Goal: Use online tool/utility: Utilize a website feature to perform a specific function

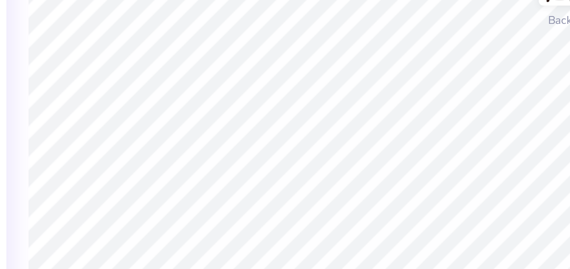
type textarea "x"
type textarea "D"
type textarea "x"
type input "1.80"
type input "2.61"
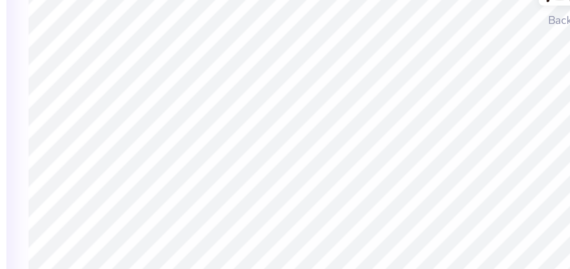
type input "5.65"
type input "-3.5"
type textarea "x"
type textarea "E"
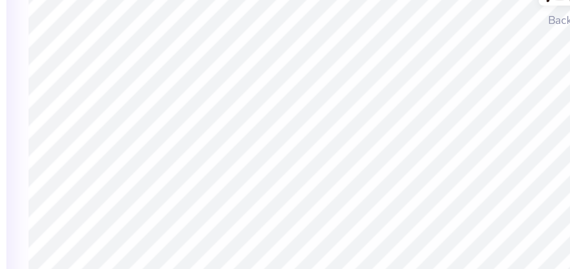
type textarea "x"
type input "1.59"
type input "2.55"
type input "5.08"
type input "0.0"
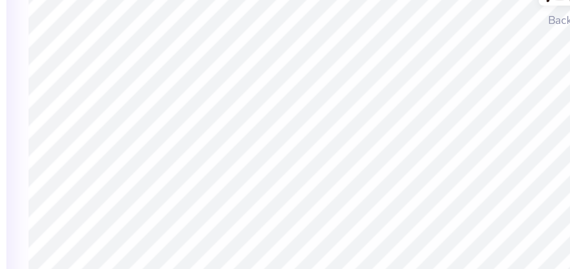
type textarea "x"
type textarea "l"
type textarea "x"
type input "1.64"
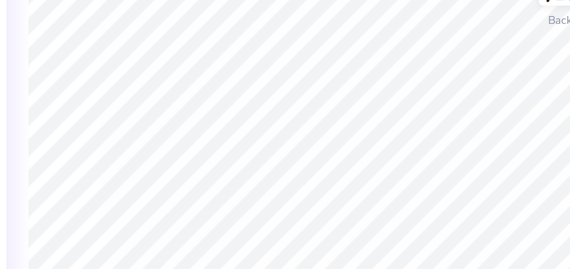
type input "2.59"
type input "5.65"
type input "-2.2"
type textarea "x"
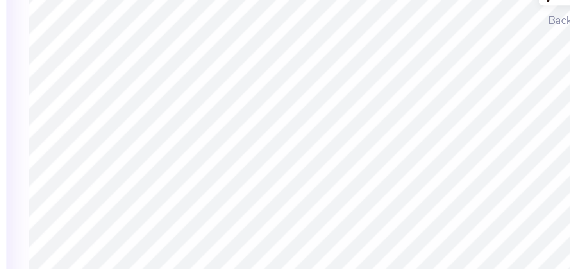
type textarea "t"
type textarea "x"
type input "0.0"
type textarea "x"
type input "1.83"
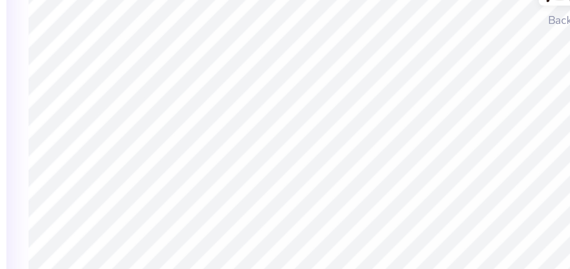
type input "2.65"
type input "5.38"
type input "-5.5"
type textarea "x"
type input "0.0"
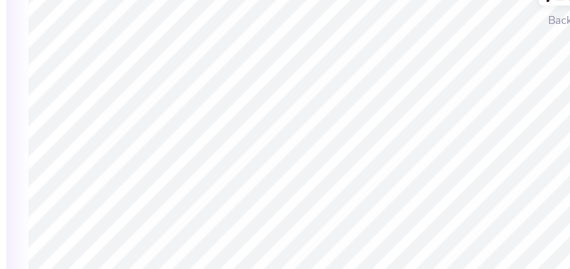
type textarea "x"
type input "3.00"
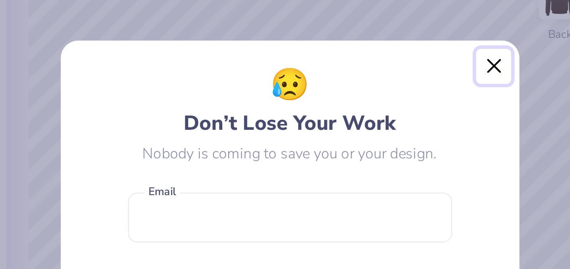
click at [371, 87] on button "Close" at bounding box center [371, 82] width 15 height 15
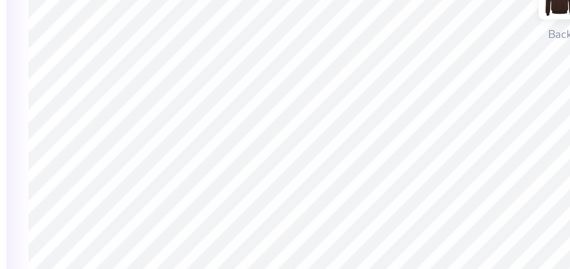
type textarea "x"
type input "1.83"
type input "2.65"
type input "4.06"
type input "-5.5"
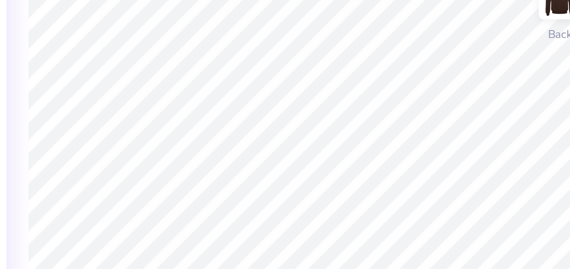
type textarea "x"
type input "0.0"
type textarea "x"
type input "3.65"
type textarea "x"
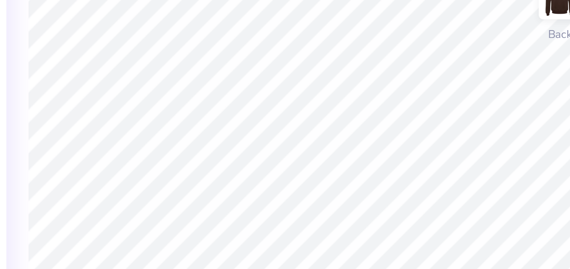
type input "11.25"
type textarea "x"
type textarea "Z"
type textarea "x"
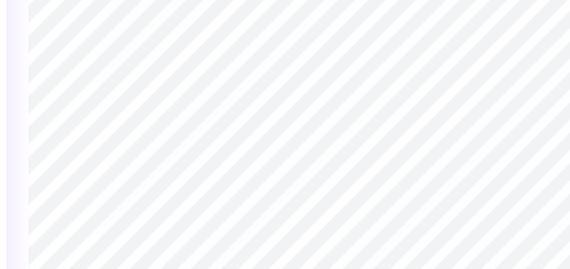
type input "0.0"
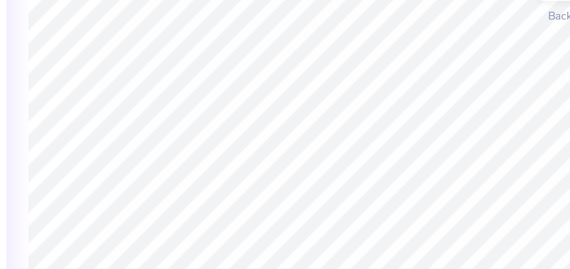
type textarea "x"
type input "1.67"
type input "2.63"
type input "4.95"
type input "-3.5"
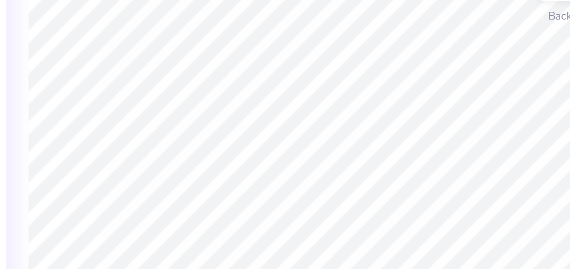
type textarea "x"
type input "0.0"
type textarea "x"
type input "1.47"
type input "2.55"
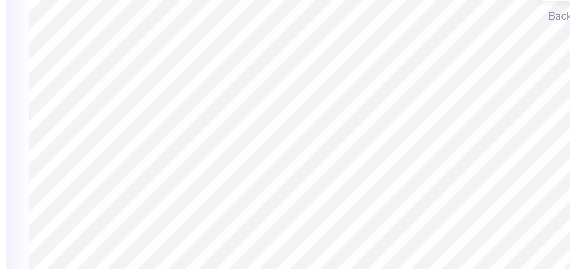
type input "4.41"
type textarea "x"
type input "1.73"
type input "2.59"
type input "4.97"
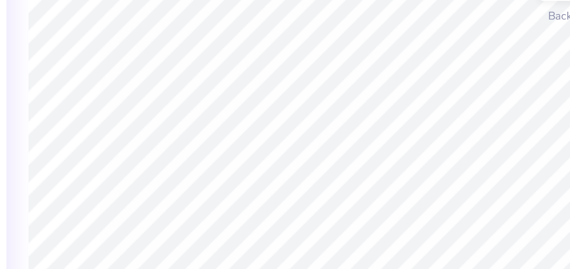
type input "-2.2"
type textarea "x"
type input "1.82"
type input "2.72"
type input "4.74"
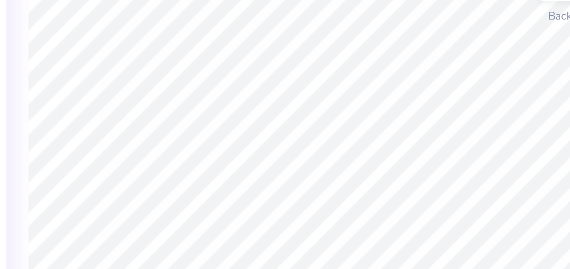
type input "10.4"
type textarea "x"
type input "1.67"
type input "2.63"
type input "7.46"
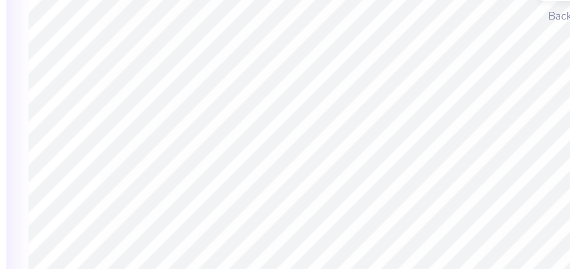
type input "-3.5"
type textarea "x"
type input "1.56"
type input "2.66"
type input "7.44"
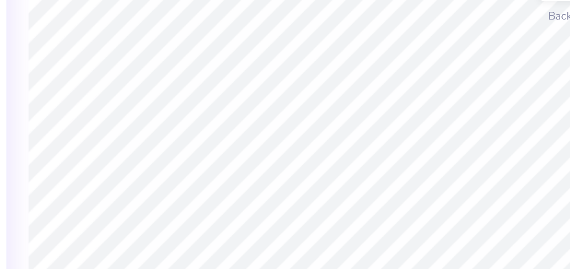
type input "-5.5"
type textarea "x"
type input "1.67"
type input "2.63"
type input "7.46"
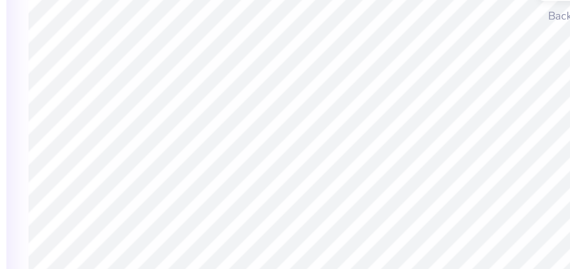
type input "-3.5"
type textarea "x"
type input "0.0"
type textarea "x"
type input "2.30"
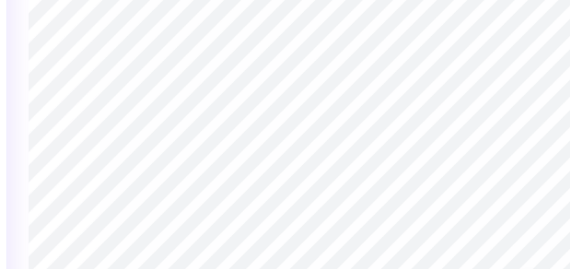
type input "0.36"
type input "11.38"
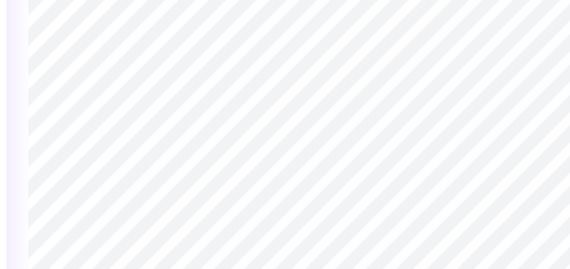
type textarea "x"
type textarea "De"
type textarea "x"
type textarea "Del"
type textarea "x"
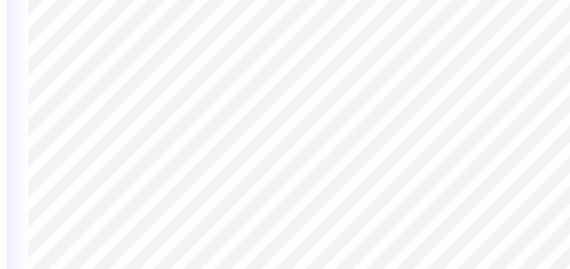
type textarea "Delt"
type textarea "x"
type textarea "Delta"
type textarea "x"
type textarea "Delta"
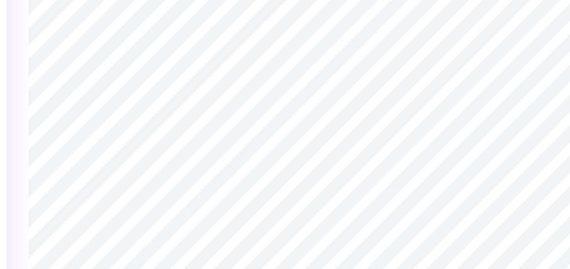
scroll to position [0, 0]
type textarea "x"
type textarea "Delta Z"
type textarea "x"
type textarea "Delta Ze"
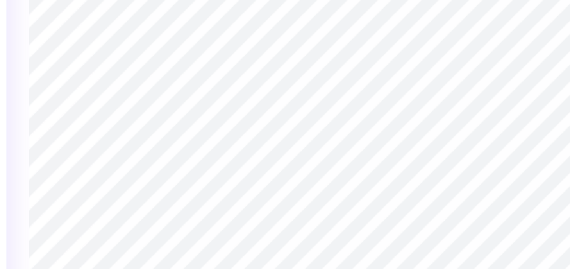
type textarea "x"
type textarea "Delta Zet"
type textarea "x"
type textarea "Delta Zeta"
type textarea "x"
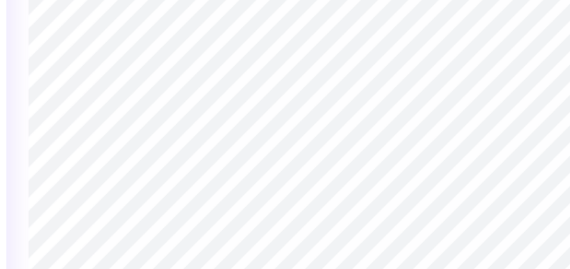
type textarea "Delta Zeta"
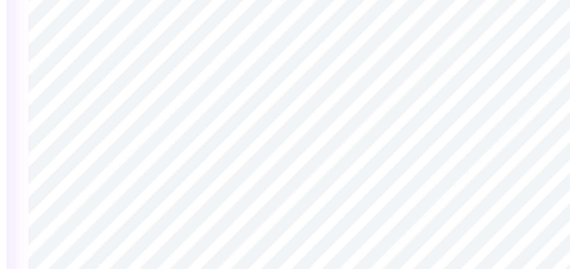
type textarea "x"
type input "12.52"
type textarea "x"
type input "0.47"
type input "0.16"
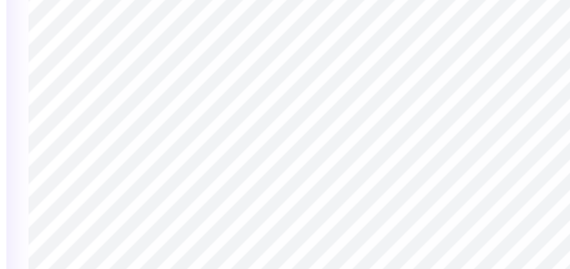
type textarea "x"
type input "1.40"
type input "0.47"
type textarea "x"
type textarea "202"
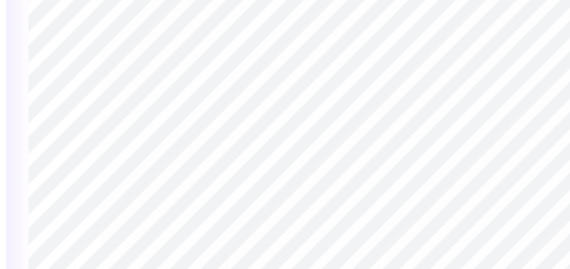
type textarea "x"
type textarea "2025"
type textarea "x"
type input "0.96"
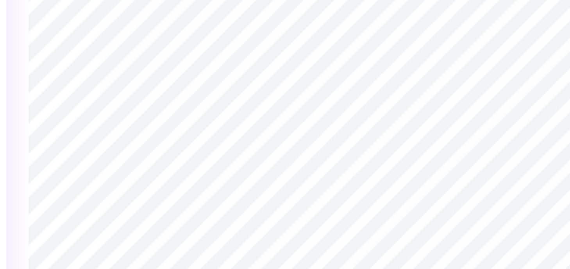
type input "0.32"
type input "12.68"
type textarea "x"
type input "4.24"
type input "0.92"
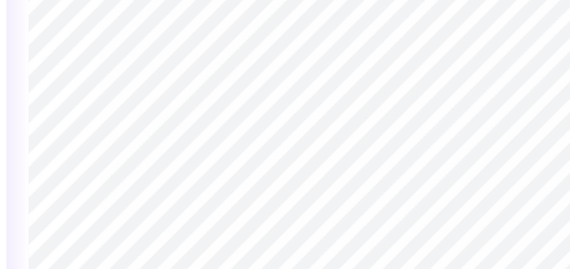
type input "11.26"
type textarea "x"
type input "3.29"
type input "0.51"
type input "11.56"
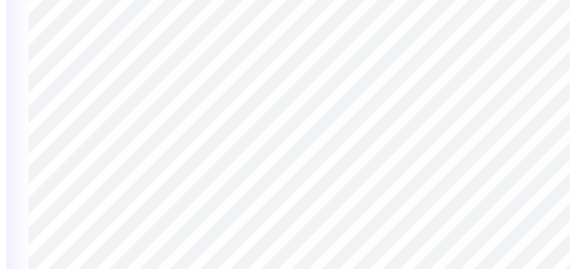
type textarea "x"
type input "11.25"
type textarea "x"
type input "1.83"
type input "2.65"
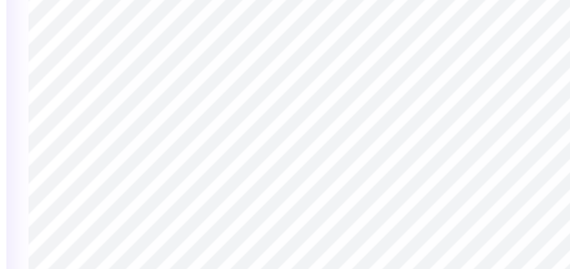
type input "4.10"
type textarea "x"
type input "-5.5"
type textarea "x"
type input "2.22"
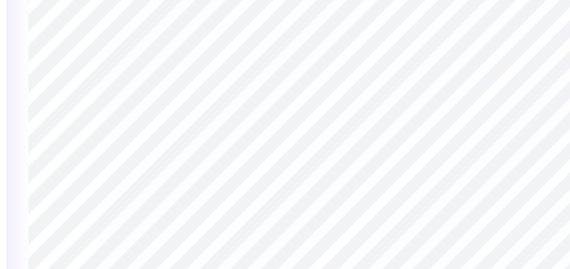
type input "0.28"
type input "3.65"
type input "0.0"
type textarea "x"
type input "3.00"
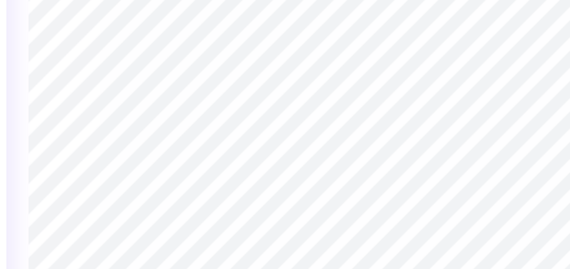
type textarea "x"
type input "3.29"
type input "0.51"
type input "11.25"
type textarea "x"
